Goal: Communication & Community: Answer question/provide support

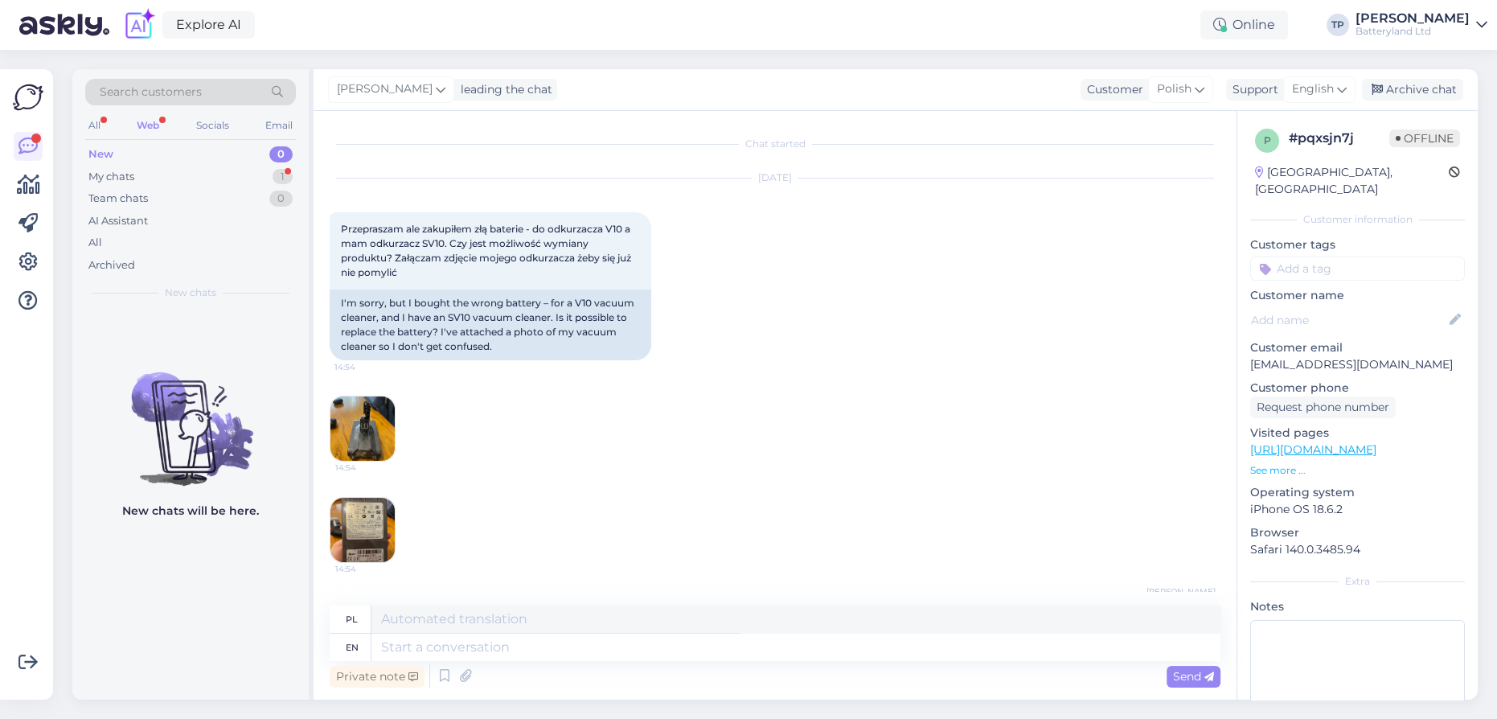
scroll to position [1772, 0]
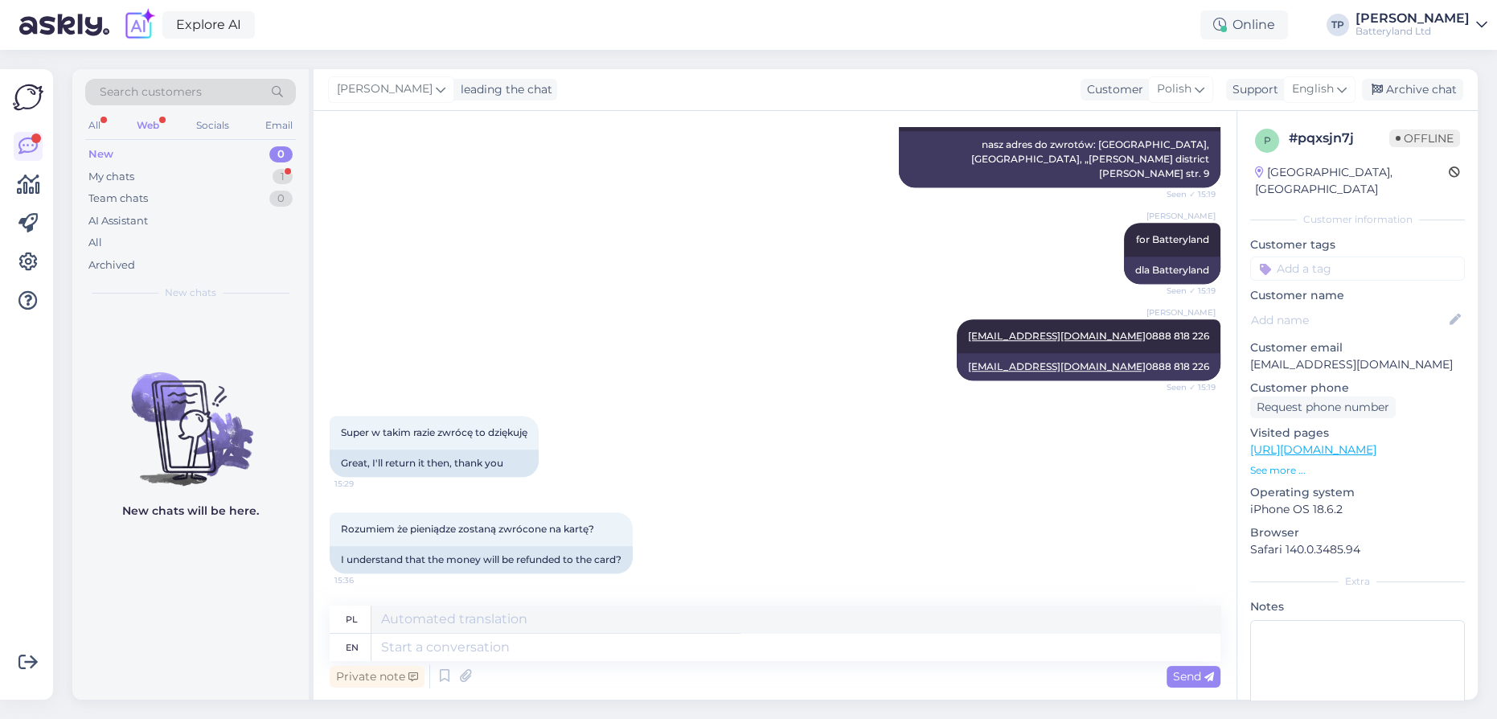
click at [471, 649] on textarea at bounding box center [795, 646] width 849 height 27
type textarea "yes,when we receive the battery, we will refund you"
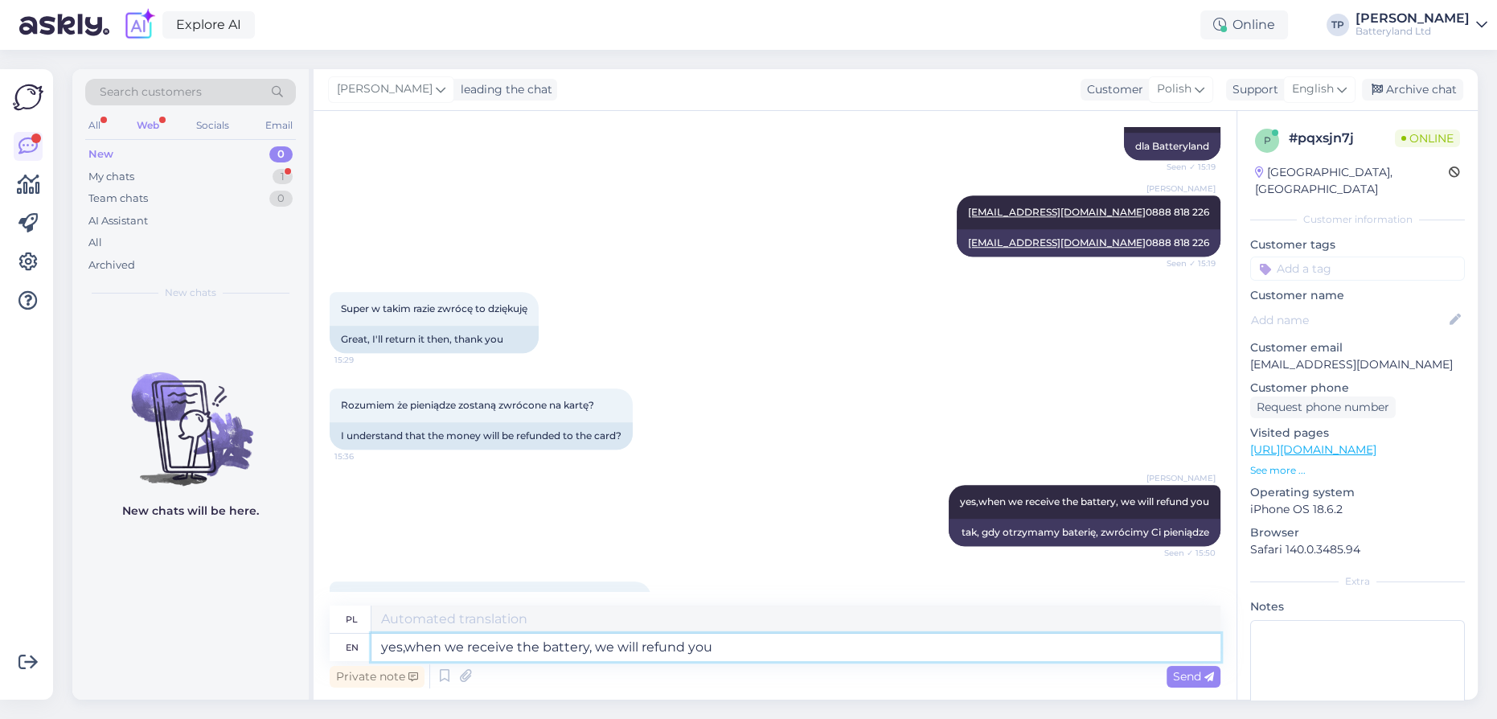
scroll to position [2023, 0]
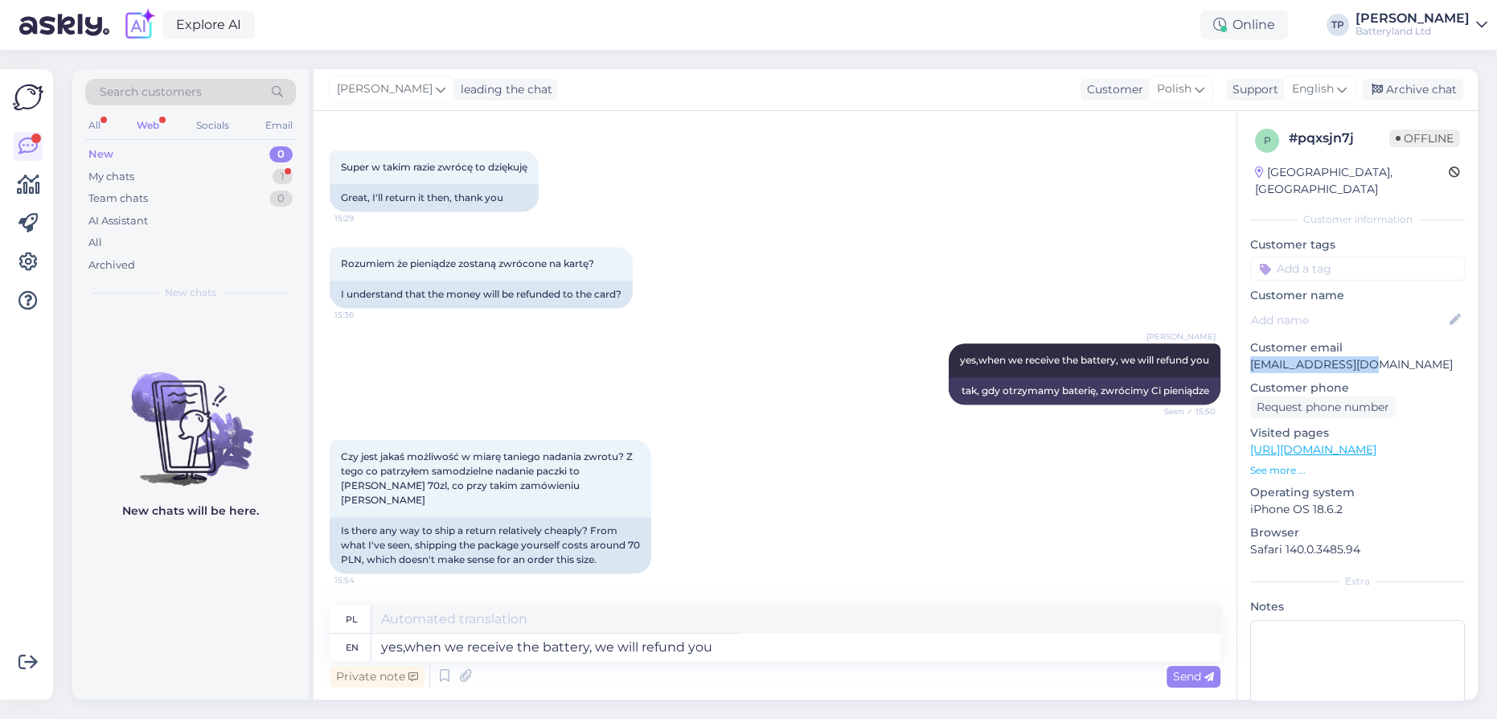
drag, startPoint x: 1379, startPoint y: 347, endPoint x: 1247, endPoint y: 347, distance: 131.8
click at [1247, 347] on div "p # pqxsjn7j Offline [GEOGRAPHIC_DATA], [GEOGRAPHIC_DATA] Customer information …" at bounding box center [1357, 450] width 240 height 678
copy p "[EMAIL_ADDRESS][DOMAIN_NAME]"
click at [442, 646] on textarea "yes,when we receive the battery, we will refund you" at bounding box center [795, 646] width 849 height 27
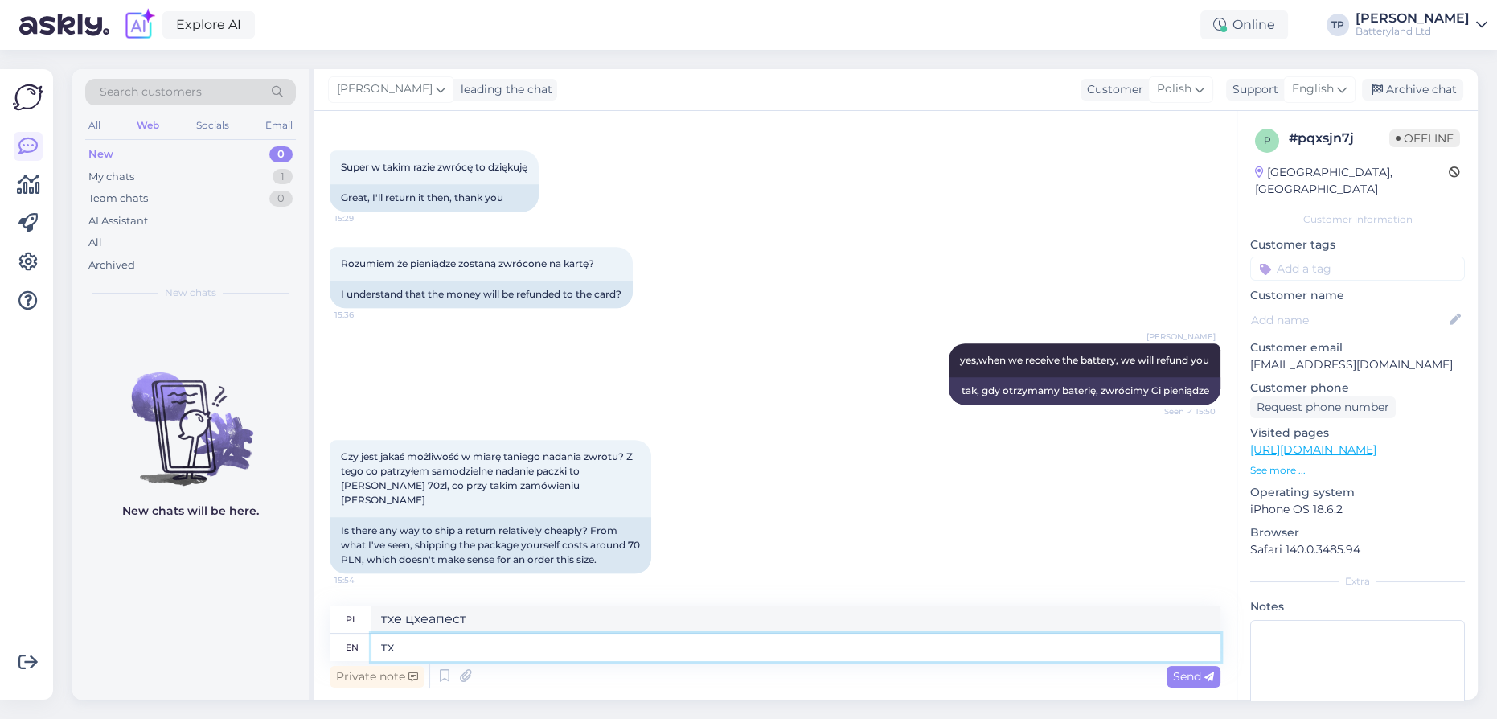
type textarea "т"
click at [574, 645] on textarea "The cheapest way for you I beleive is to" at bounding box center [795, 646] width 849 height 27
click at [728, 647] on textarea "The cheapest way for you I believe is to" at bounding box center [795, 646] width 849 height 27
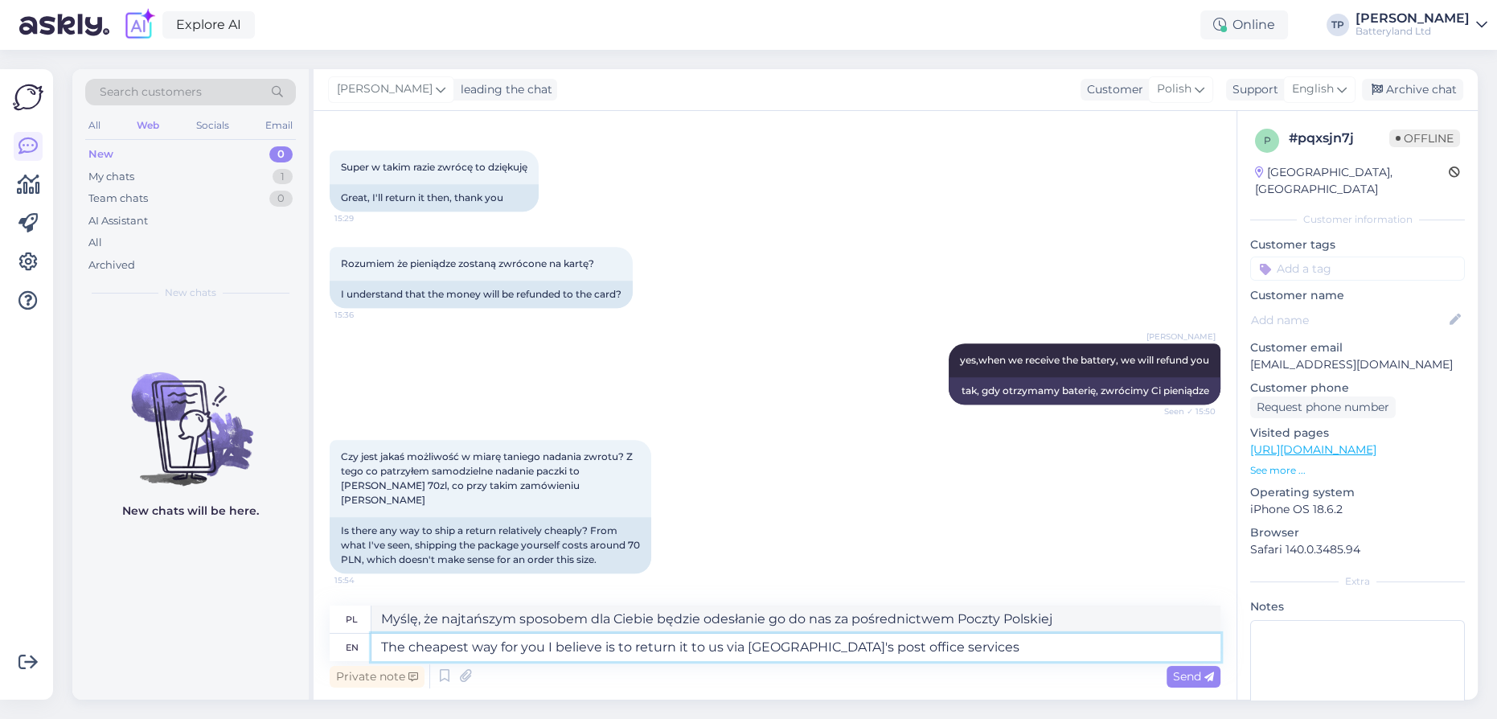
type textarea "The cheapest way for you I believe is to return it to us via [GEOGRAPHIC_DATA]'…"
click at [1177, 678] on span "Send" at bounding box center [1193, 676] width 41 height 14
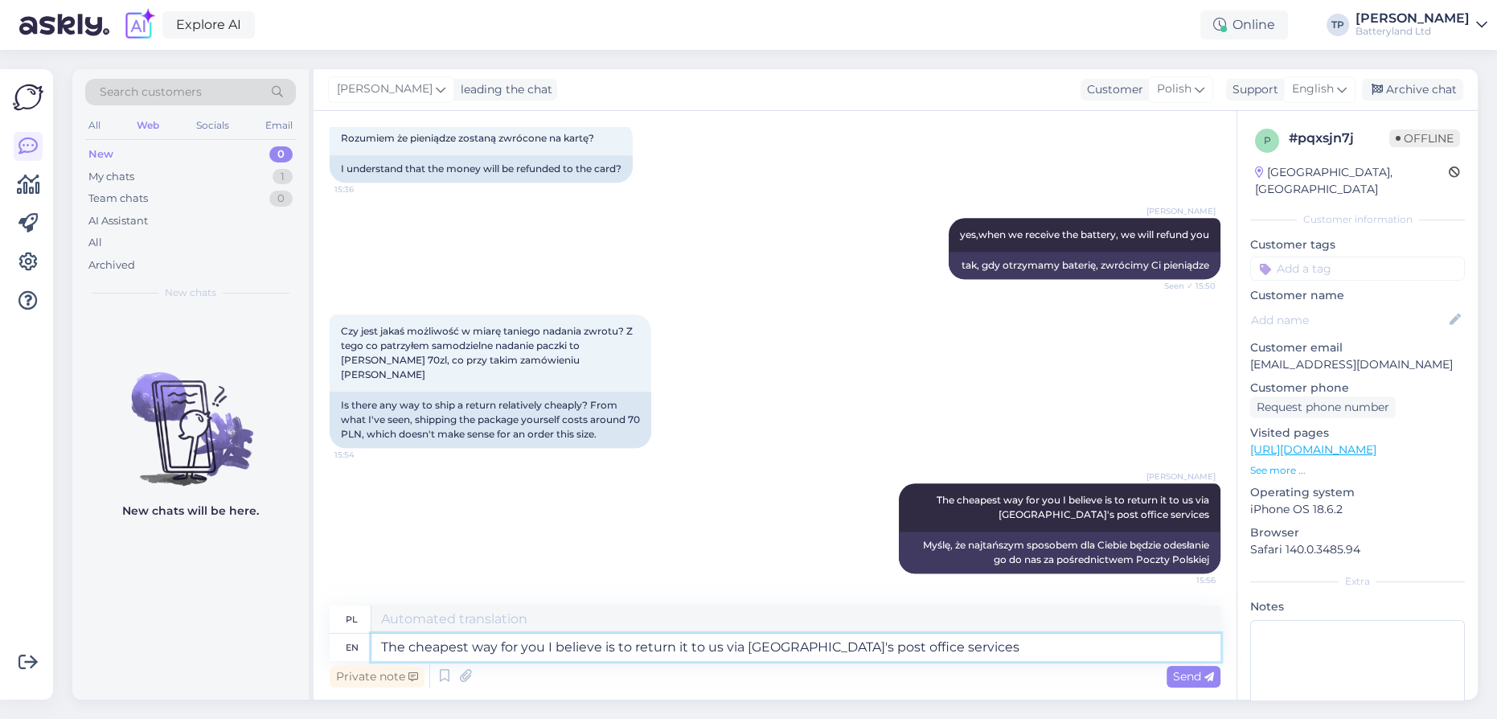
click at [728, 653] on textarea "The cheapest way for you I believe is to return it to us via [GEOGRAPHIC_DATA]'…" at bounding box center [795, 646] width 849 height 27
click at [563, 646] on textarea "You have to ask the how mutch it will be to send this battery to our address in…" at bounding box center [795, 646] width 849 height 27
type textarea "You have to ask the how much it will be to send this battery to our address in …"
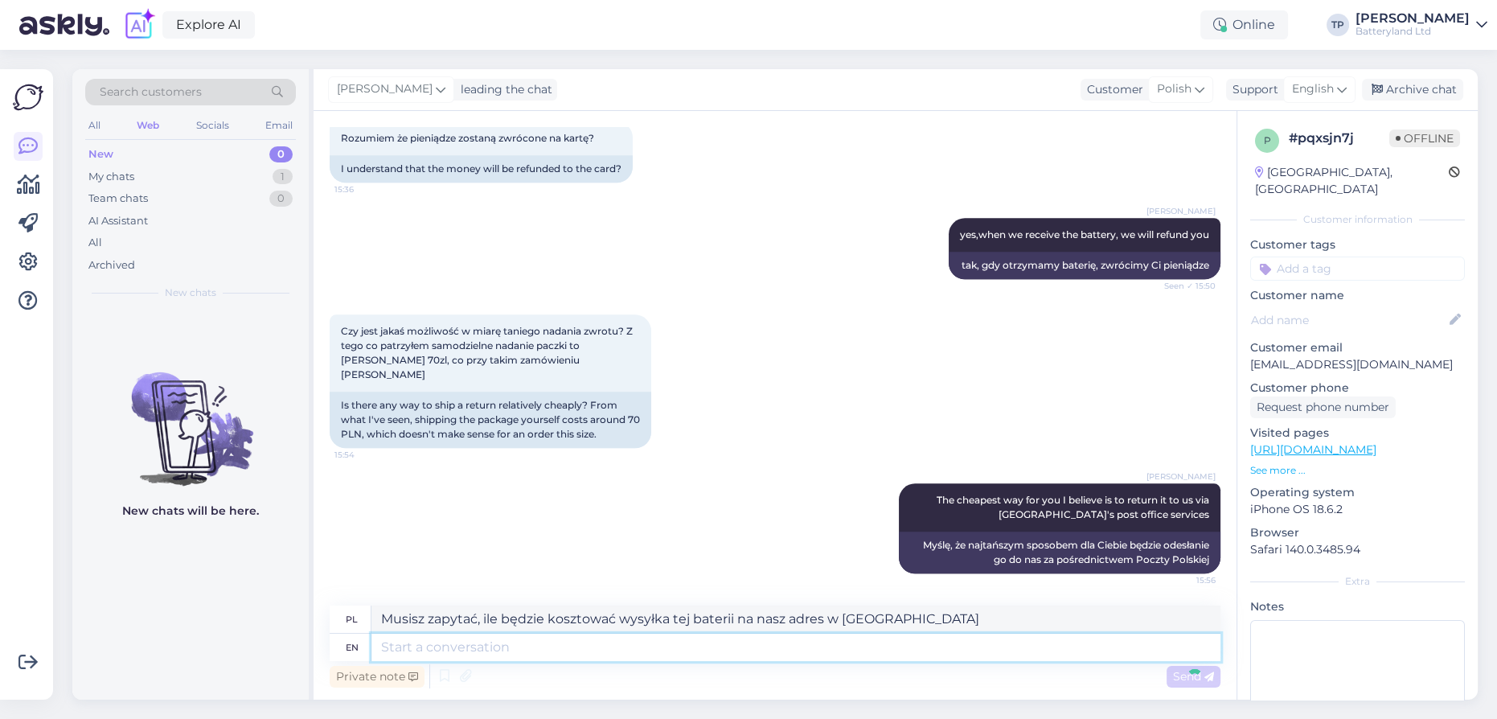
scroll to position [2274, 0]
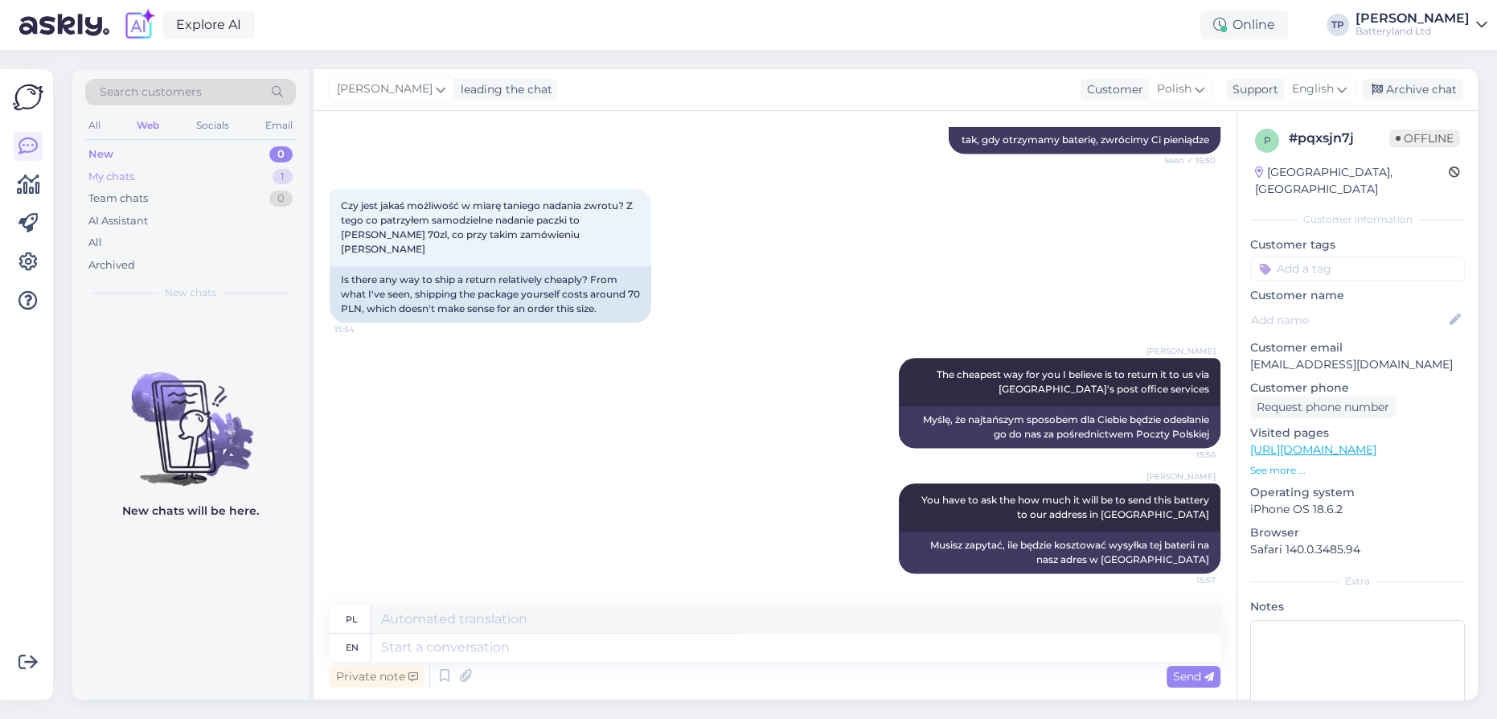
click at [223, 175] on div "My chats 1" at bounding box center [190, 177] width 211 height 23
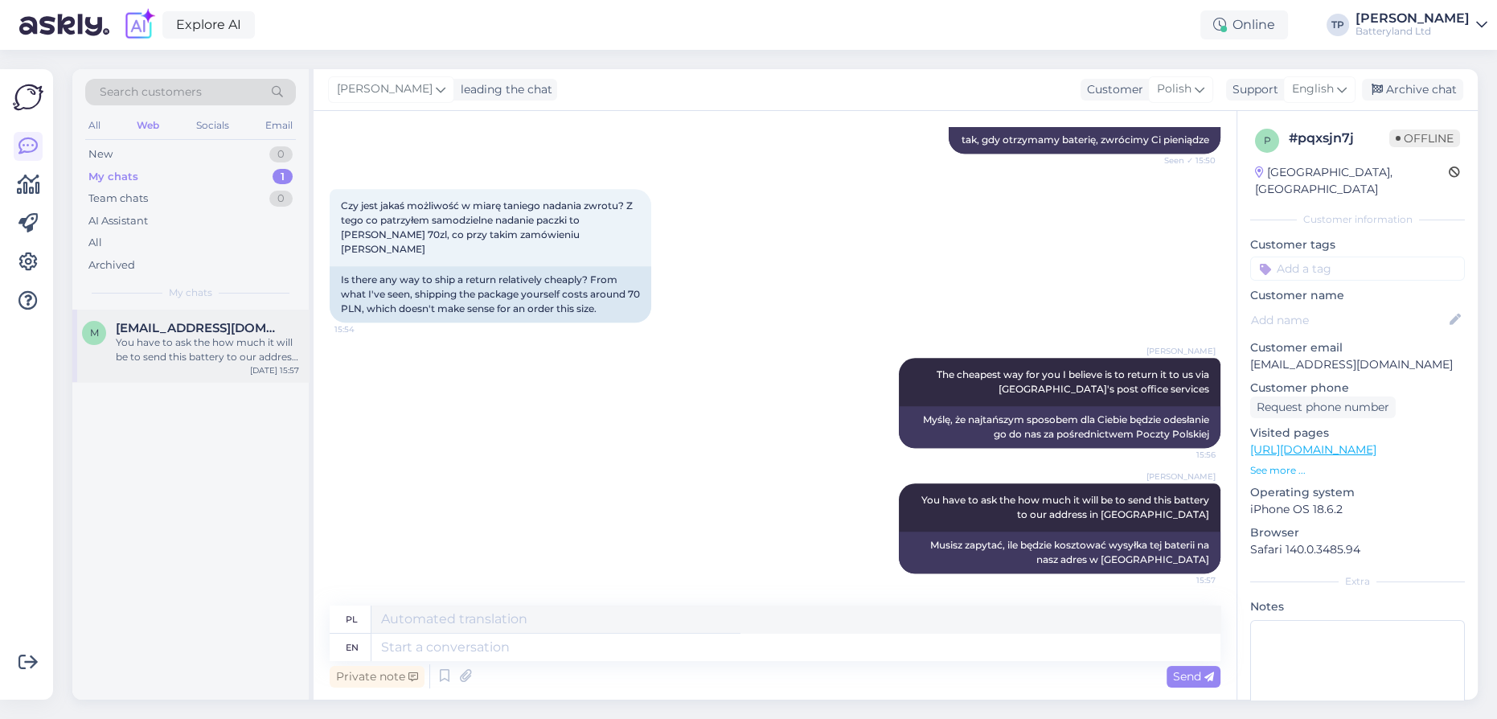
click at [245, 321] on span "[EMAIL_ADDRESS][DOMAIN_NAME]" at bounding box center [199, 328] width 167 height 14
click at [535, 649] on textarea at bounding box center [795, 646] width 849 height 27
type textarea "d"
